Goal: Transaction & Acquisition: Register for event/course

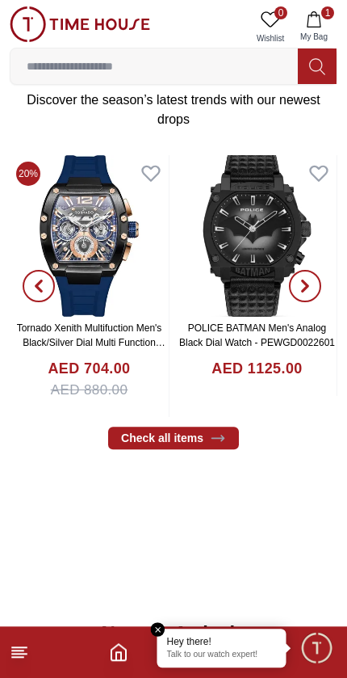
scroll to position [581, 0]
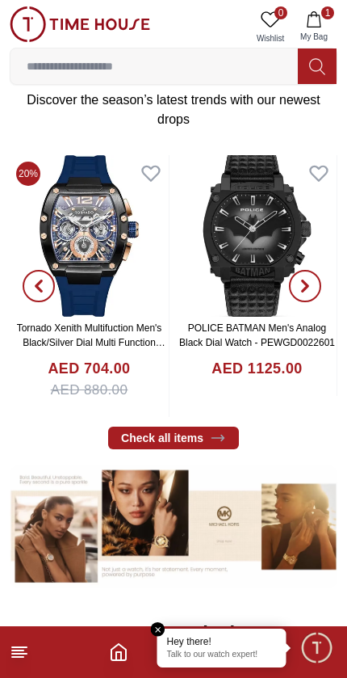
click at [196, 427] on link "Check all items" at bounding box center [173, 437] width 131 height 23
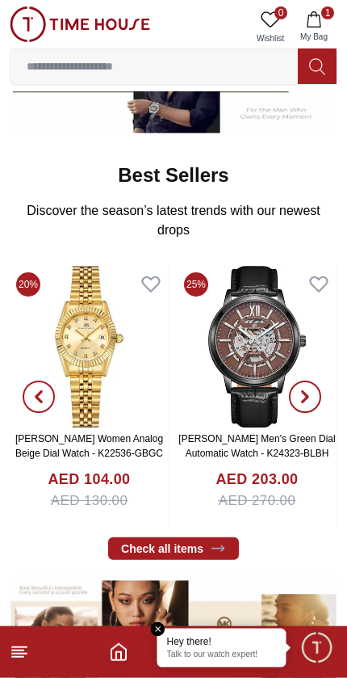
scroll to position [471, 0]
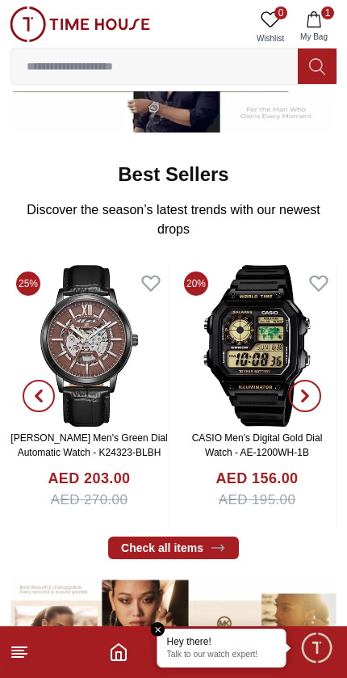
click at [201, 539] on link "Check all items" at bounding box center [173, 547] width 131 height 23
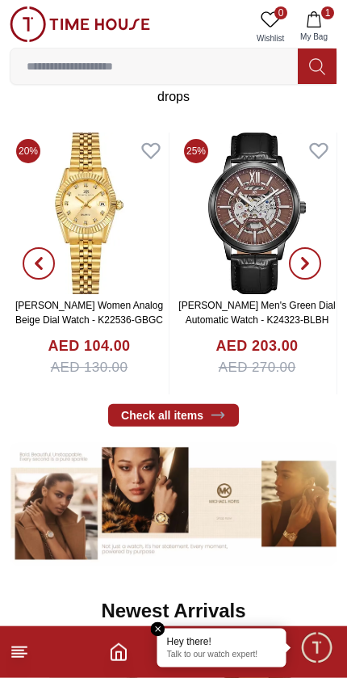
scroll to position [605, 0]
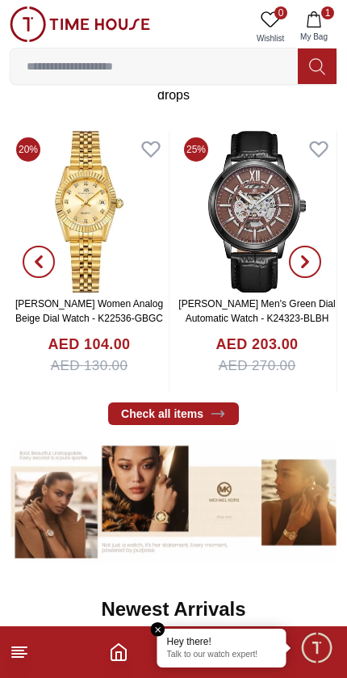
click at [164, 418] on link "Check all items" at bounding box center [173, 413] width 131 height 23
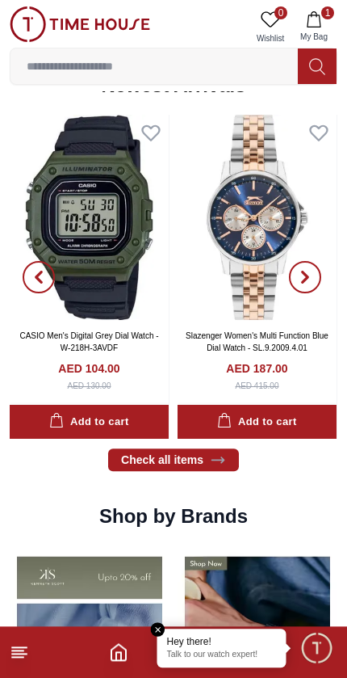
scroll to position [1128, 0]
click at [195, 456] on link "Check all items" at bounding box center [173, 459] width 131 height 23
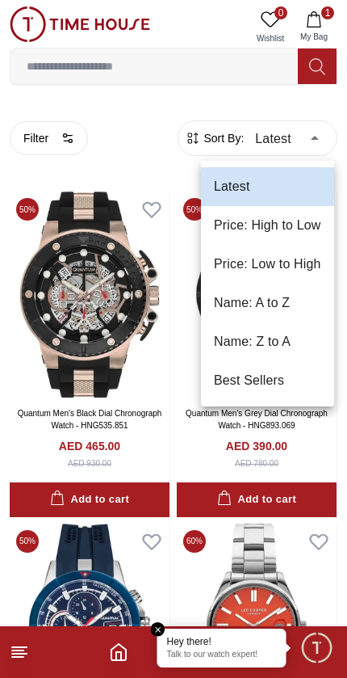
click at [243, 259] on li "Price: Low to High" at bounding box center [267, 264] width 133 height 39
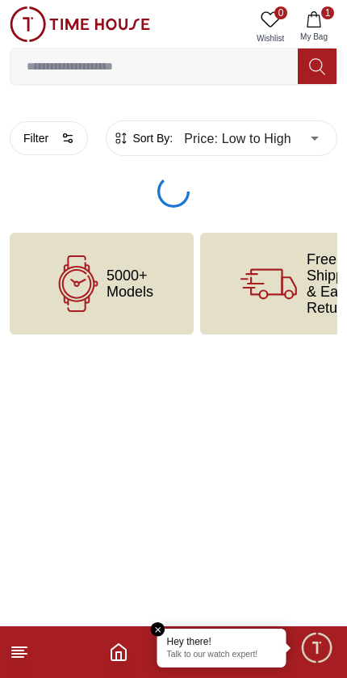
type input "*"
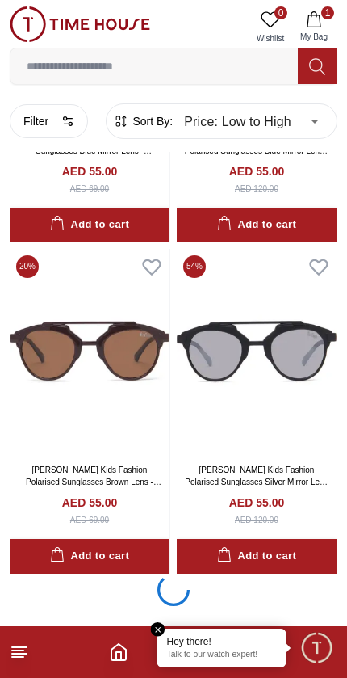
scroll to position [6352, 0]
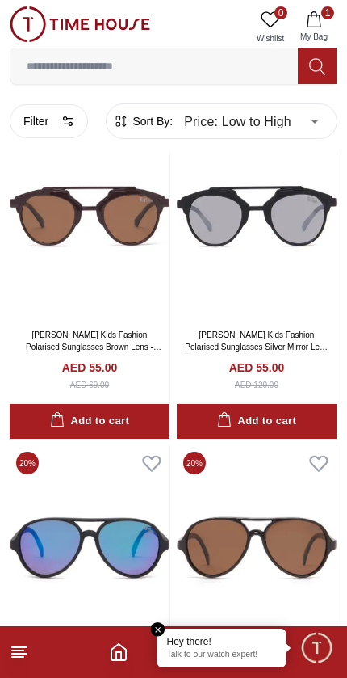
scroll to position [6378, 0]
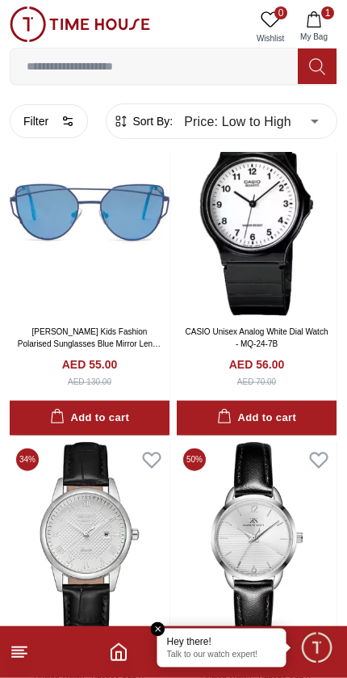
scroll to position [12680, 0]
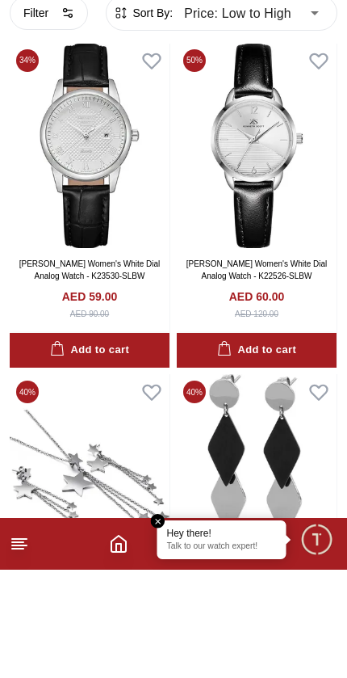
scroll to position [13000, 0]
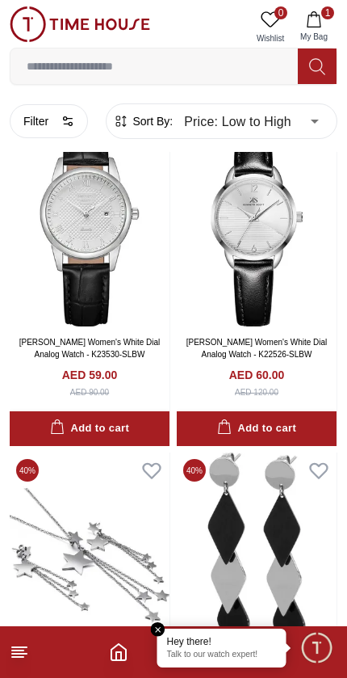
click at [154, 625] on em "Close tooltip" at bounding box center [158, 629] width 15 height 15
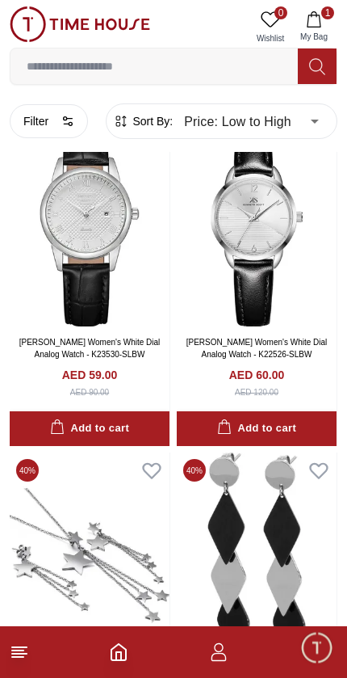
click at [212, 655] on icon "button" at bounding box center [218, 651] width 19 height 19
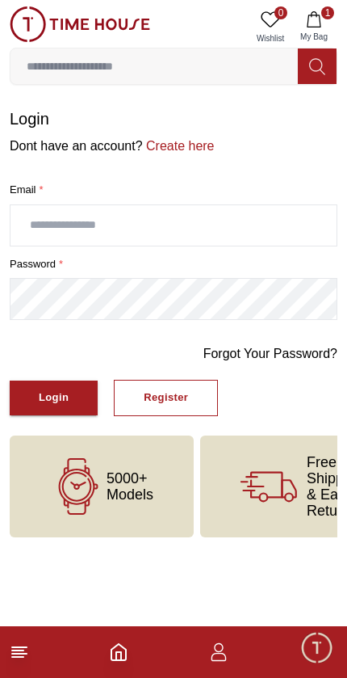
click at [166, 391] on div "Register" at bounding box center [166, 397] width 44 height 19
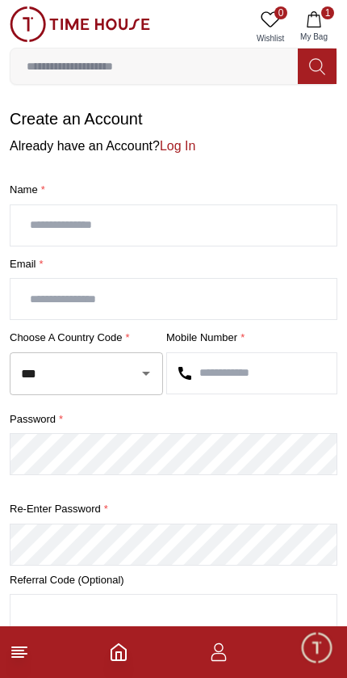
click at [61, 216] on input "text" at bounding box center [173, 225] width 326 height 40
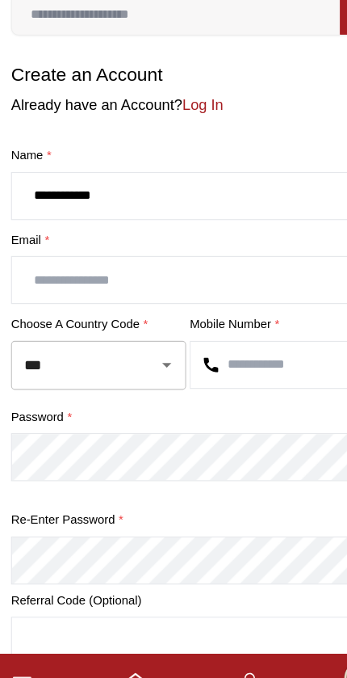
type input "**********"
click at [69, 279] on input "text" at bounding box center [173, 299] width 326 height 40
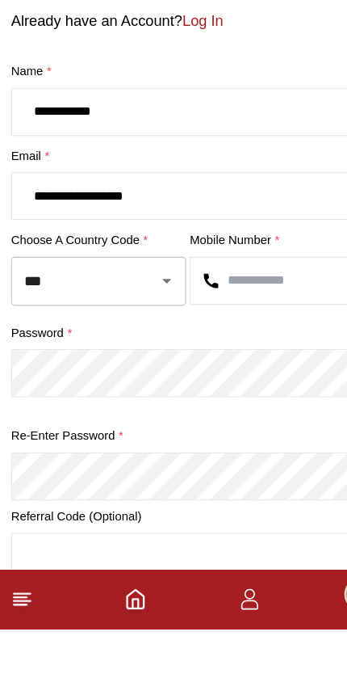
type input "**********"
click at [81, 359] on input "***" at bounding box center [64, 373] width 94 height 28
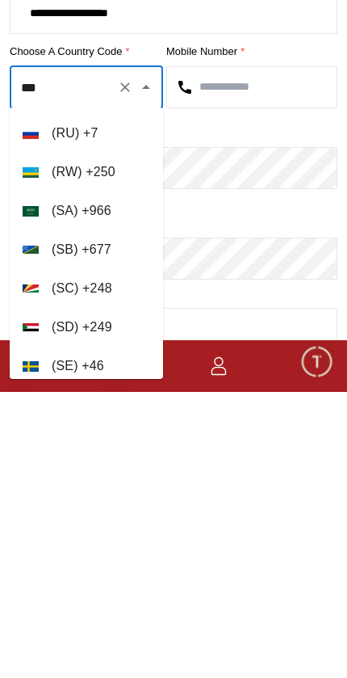
scroll to position [7334, 0]
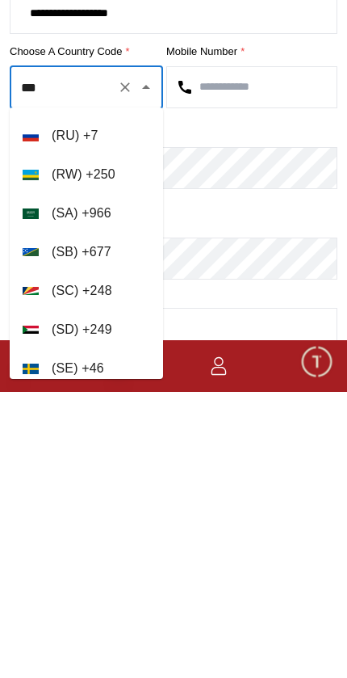
click at [67, 480] on li "( SA ) + 966" at bounding box center [86, 499] width 153 height 39
type input "***"
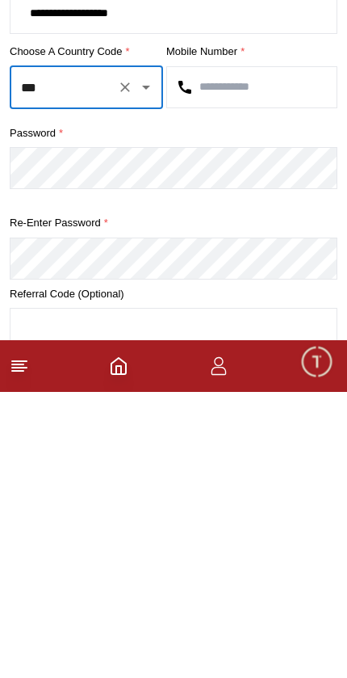
click at [226, 353] on input "text" at bounding box center [252, 373] width 170 height 40
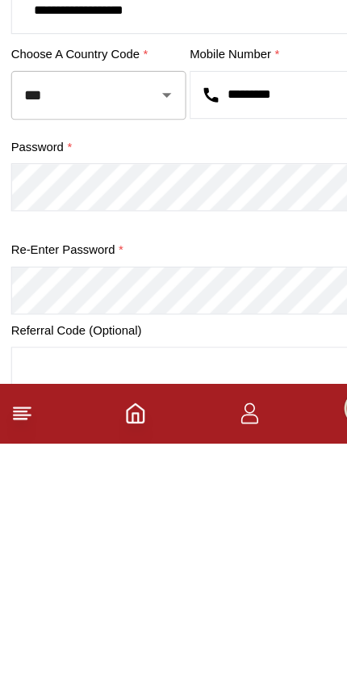
type input "*********"
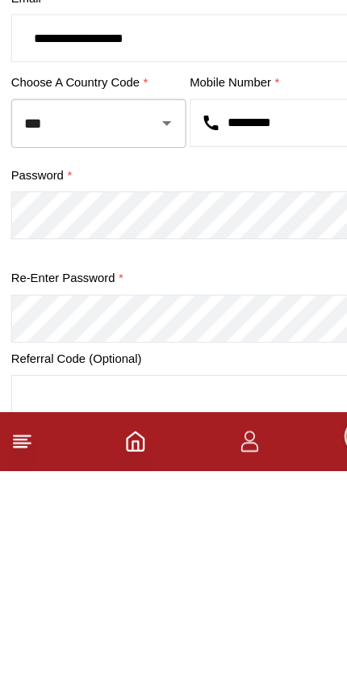
scroll to position [51, 0]
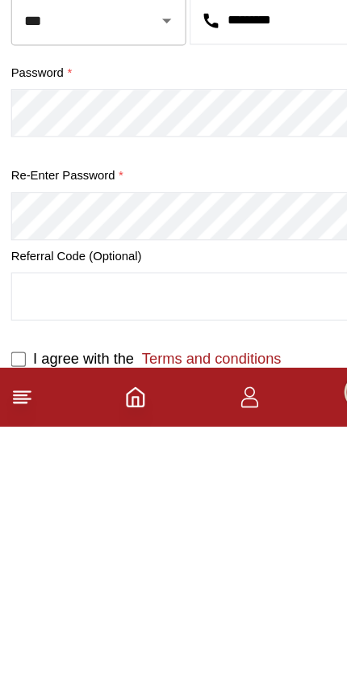
click at [51, 544] on input "text" at bounding box center [173, 564] width 326 height 40
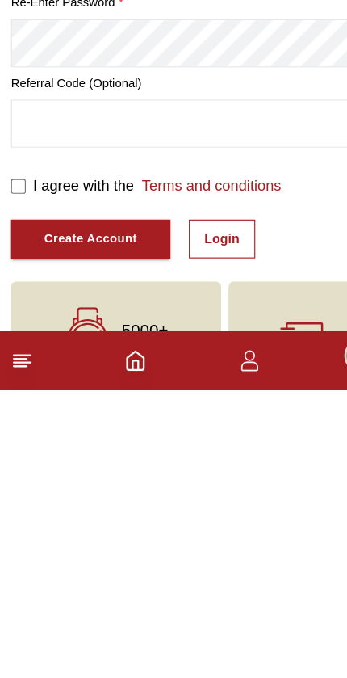
scroll to position [238, 0]
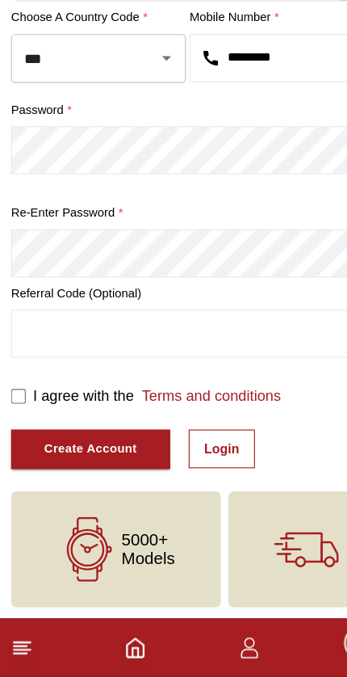
click at [71, 468] on div "Create Account" at bounding box center [80, 477] width 82 height 19
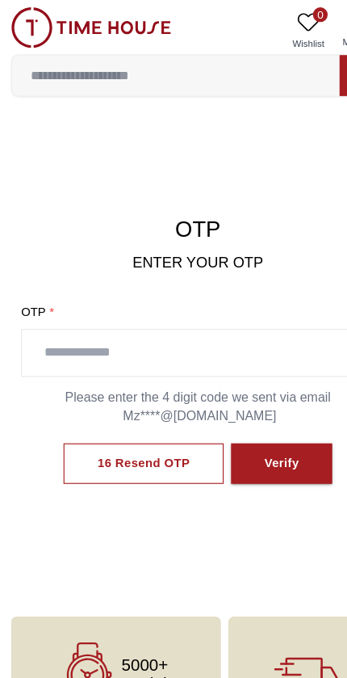
click at [67, 299] on input "text" at bounding box center [173, 309] width 309 height 40
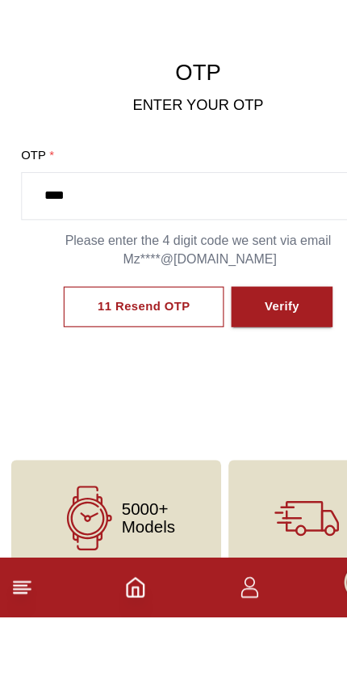
type input "****"
click at [271, 388] on button "Verify" at bounding box center [247, 406] width 89 height 36
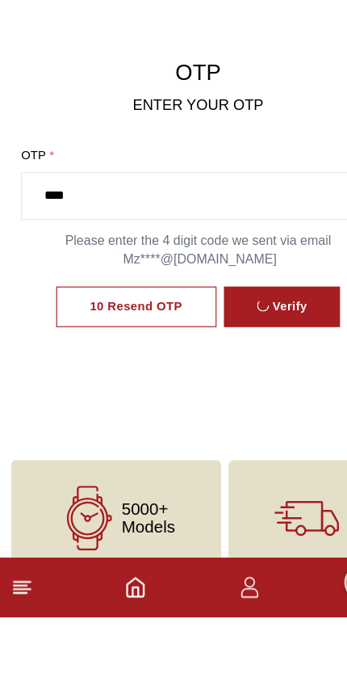
scroll to position [28, 0]
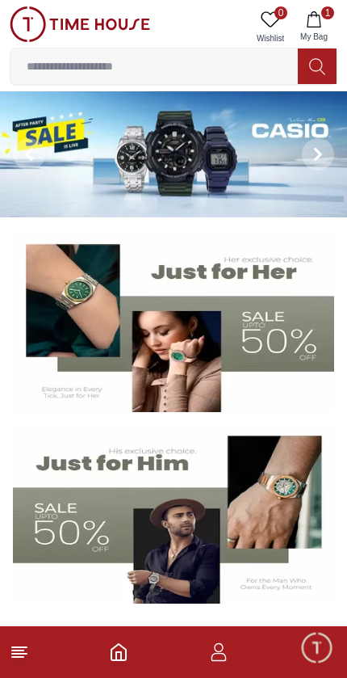
click at [213, 654] on icon "button" at bounding box center [218, 657] width 15 height 8
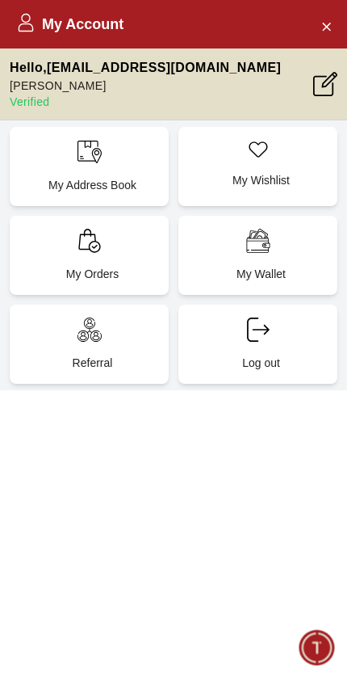
click at [326, 24] on icon "Close Account" at bounding box center [326, 26] width 13 height 20
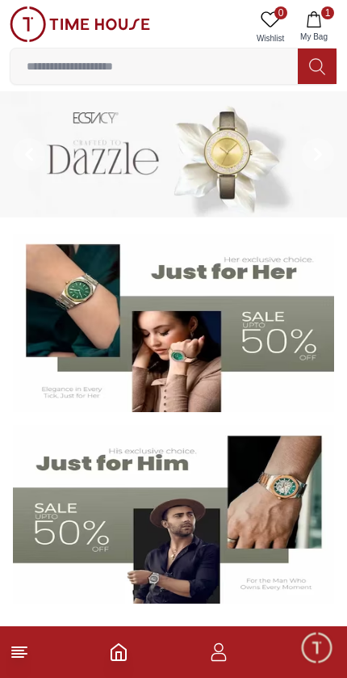
click at [215, 657] on icon "button" at bounding box center [218, 651] width 19 height 19
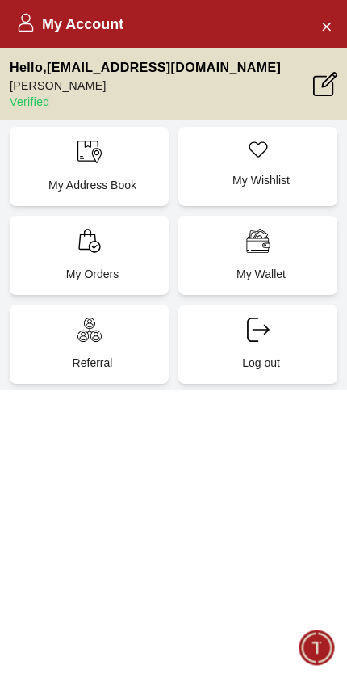
click at [82, 12] on div "My Account" at bounding box center [173, 24] width 347 height 48
click at [318, 30] on button "Close Account" at bounding box center [326, 26] width 26 height 26
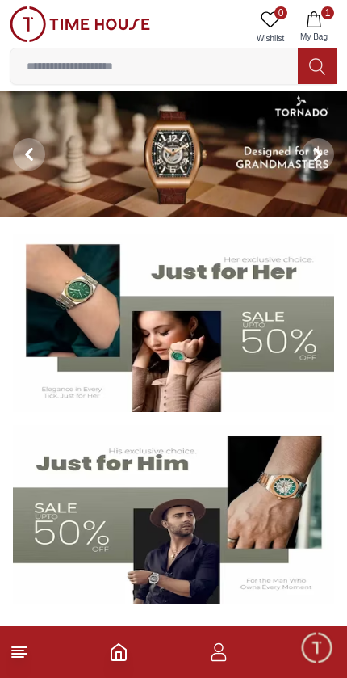
click at [28, 652] on icon at bounding box center [19, 651] width 19 height 19
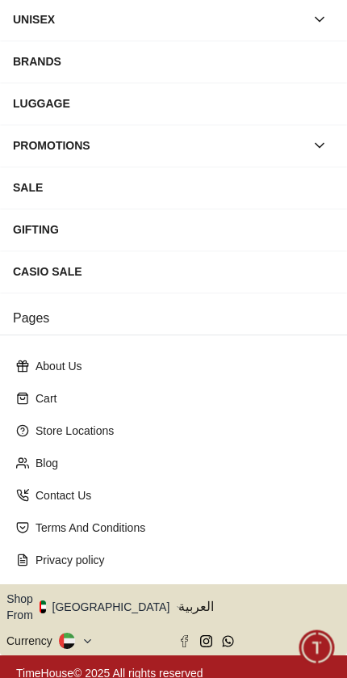
scroll to position [189, 0]
click at [189, 602] on span "العربية" at bounding box center [259, 606] width 162 height 19
